Goal: Task Accomplishment & Management: Manage account settings

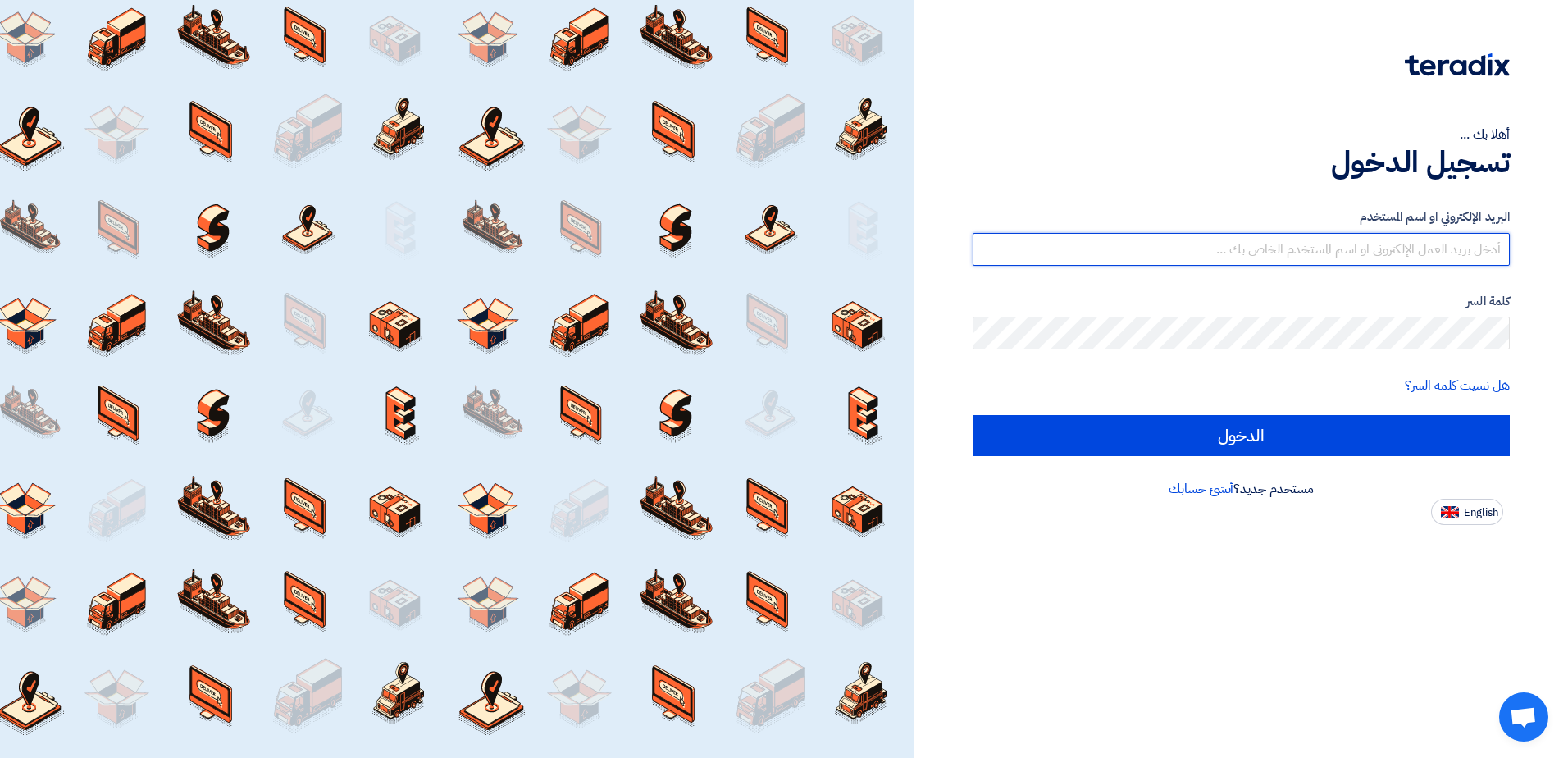
click at [1415, 251] on input "text" at bounding box center [1241, 250] width 537 height 33
type input "[PERSON_NAME].[PERSON_NAME]"
click at [1096, 259] on input "text" at bounding box center [1241, 250] width 537 height 33
type input "a"
paste input "@"
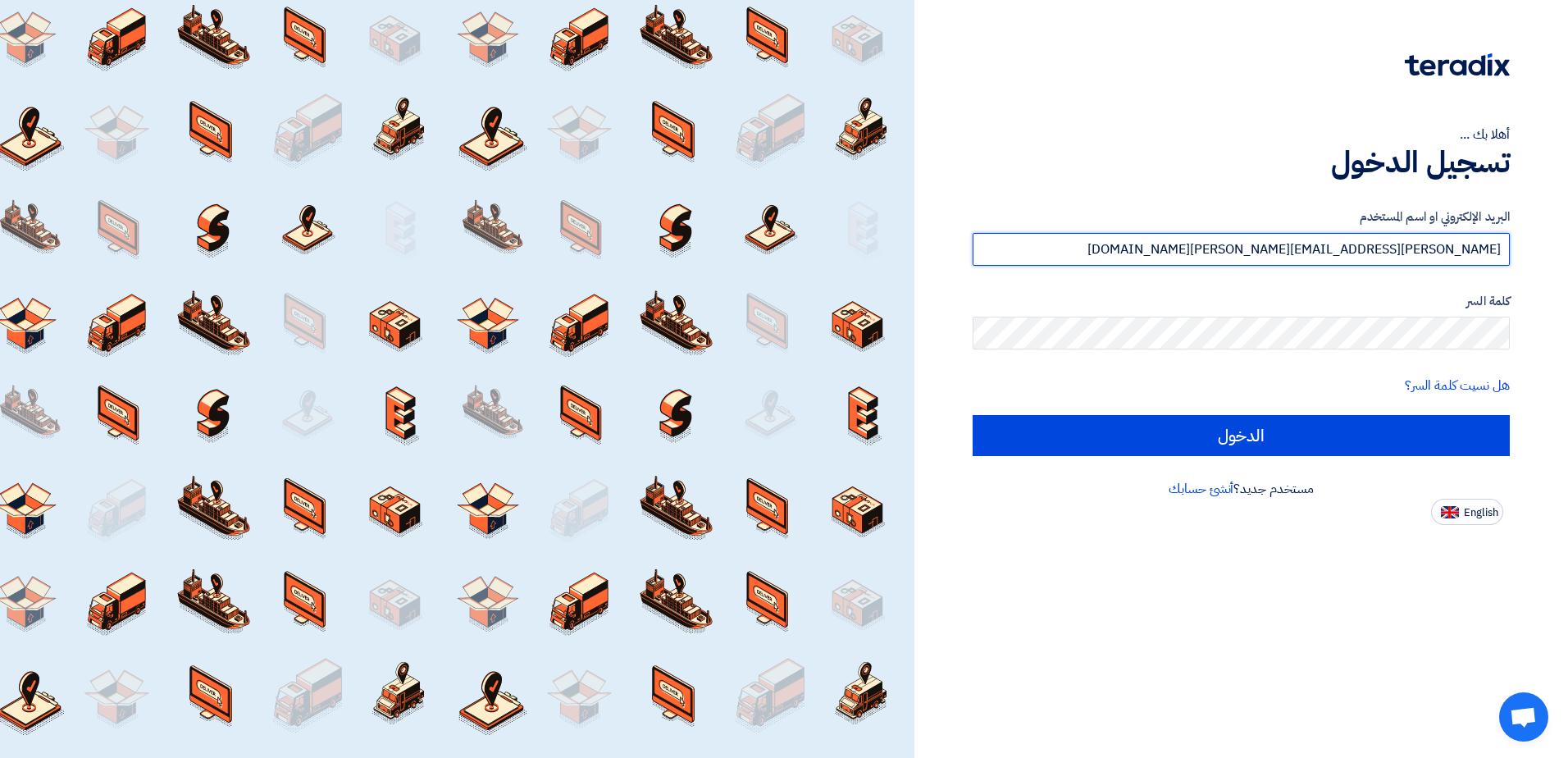
type input "[PERSON_NAME][EMAIL_ADDRESS][PERSON_NAME][DOMAIN_NAME]"
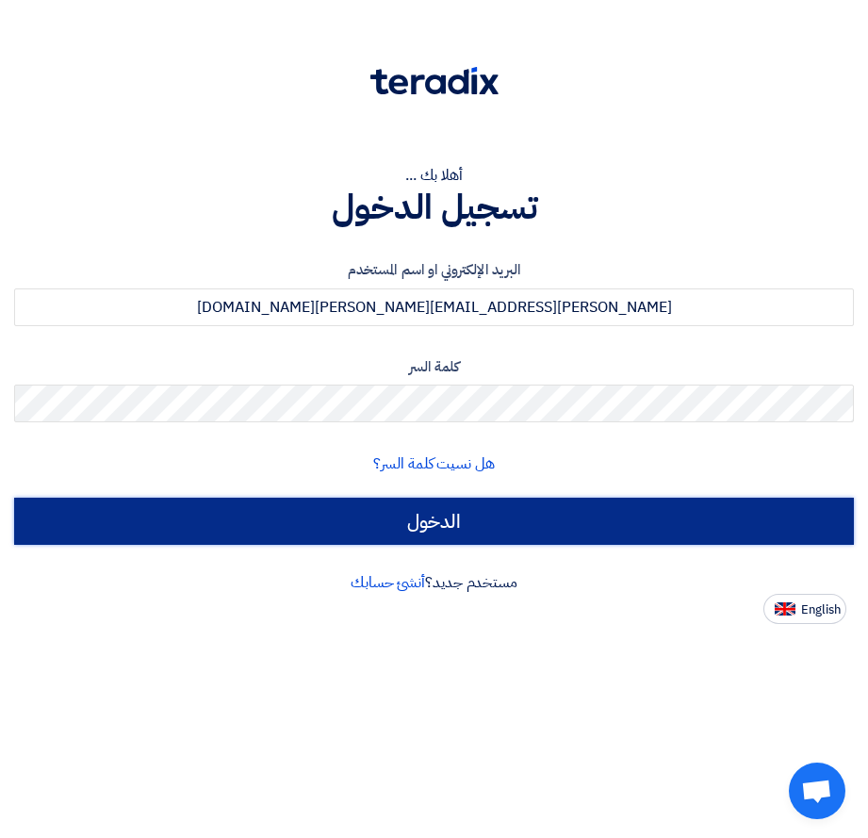
click at [418, 529] on input "الدخول" at bounding box center [434, 521] width 840 height 47
type input "Sign in"
